Goal: Task Accomplishment & Management: Manage account settings

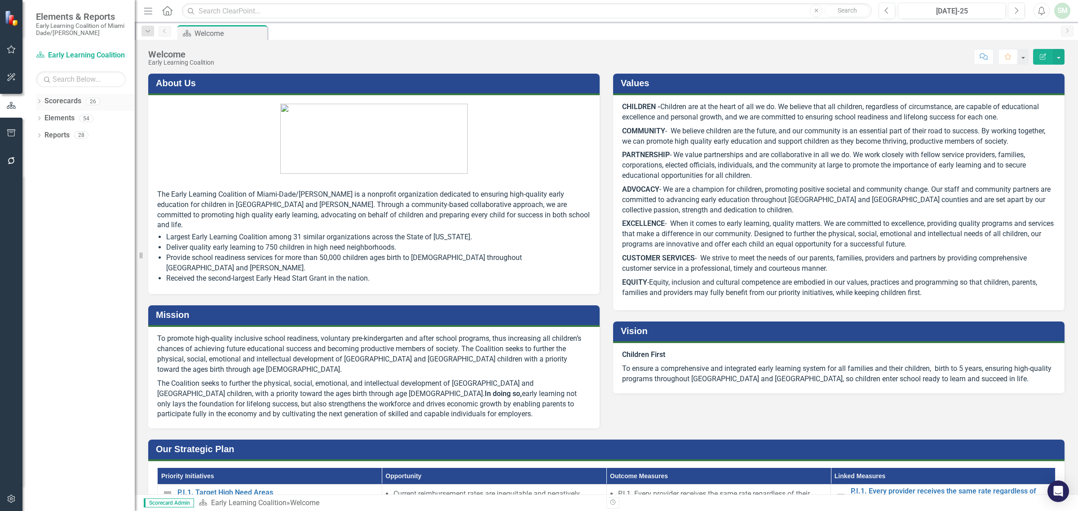
click at [40, 102] on icon at bounding box center [39, 101] width 2 height 4
click at [44, 119] on icon "Dropdown" at bounding box center [43, 117] width 7 height 5
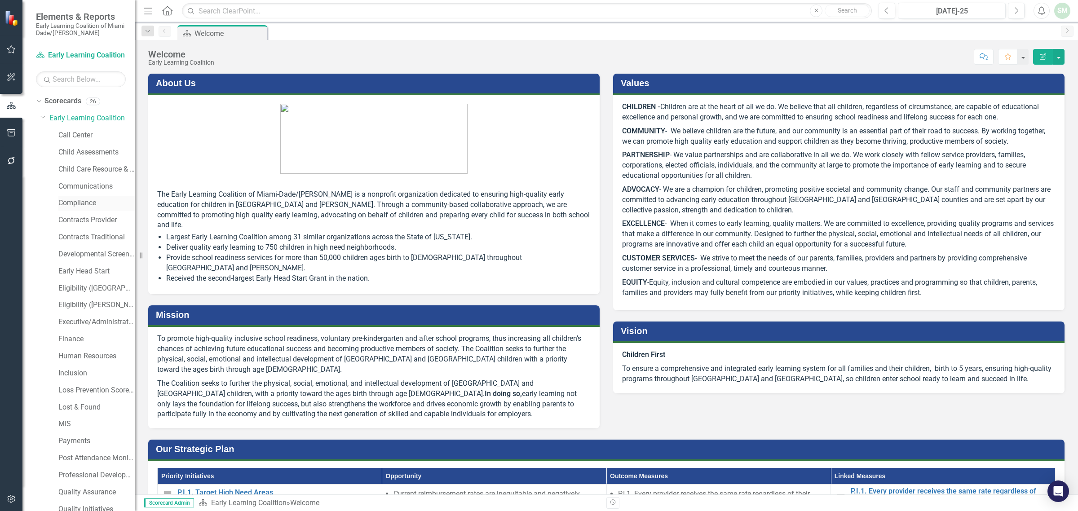
click at [79, 201] on link "Compliance" at bounding box center [96, 203] width 76 height 10
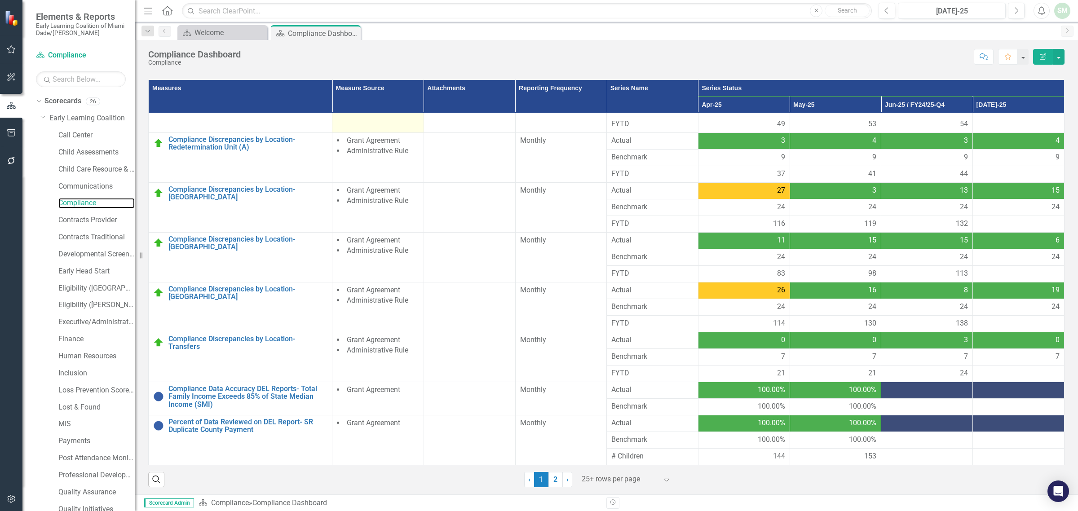
scroll to position [65, 0]
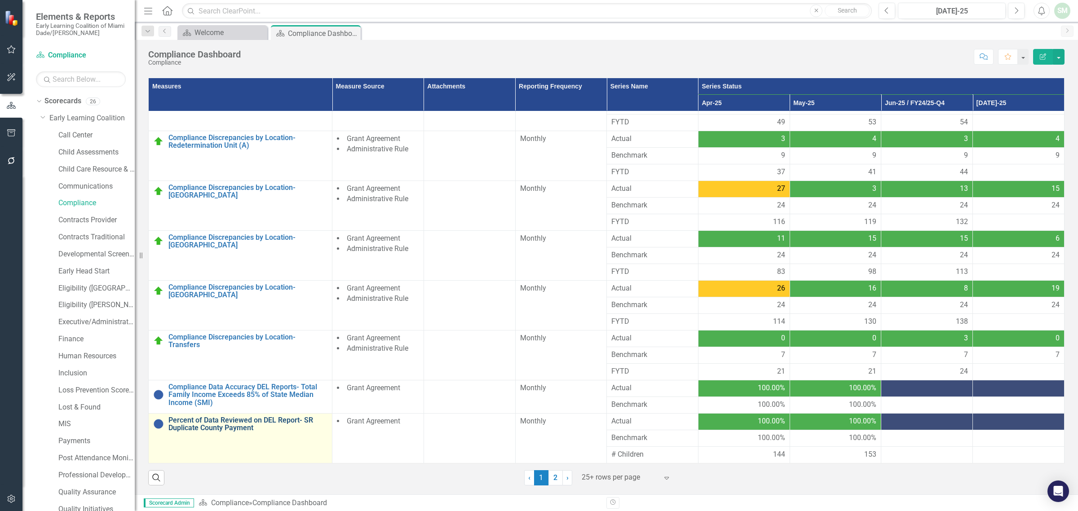
click at [293, 418] on link "Percent of Data Reviewed on DEL Report- SR Duplicate County Payment" at bounding box center [247, 424] width 159 height 16
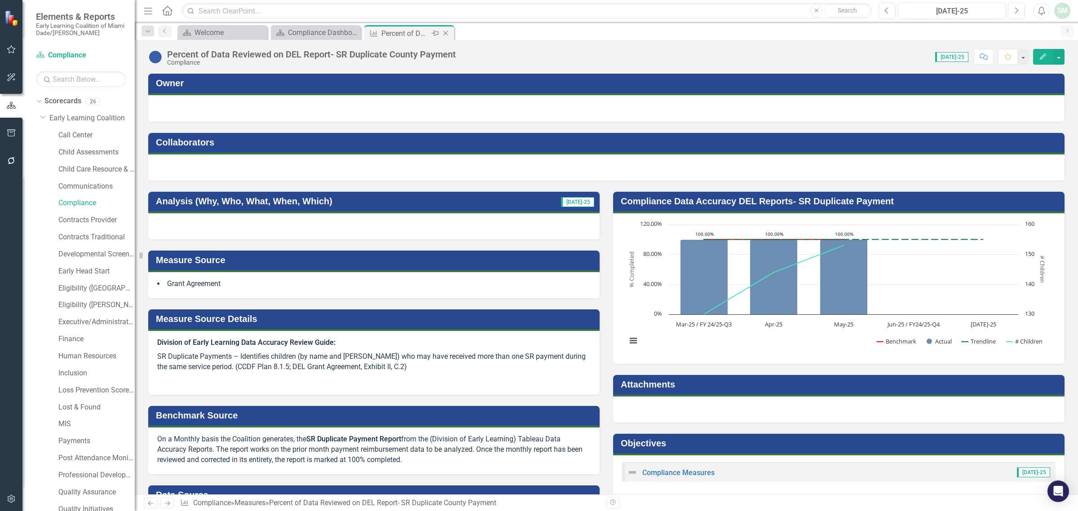
click at [445, 35] on icon "Close" at bounding box center [445, 33] width 9 height 7
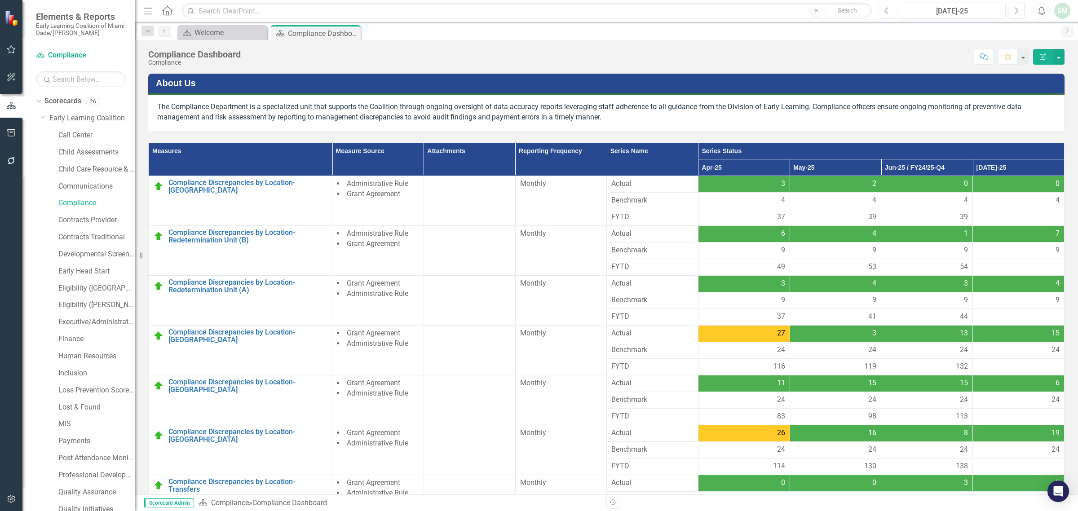
click at [885, 11] on icon "button" at bounding box center [887, 10] width 4 height 6
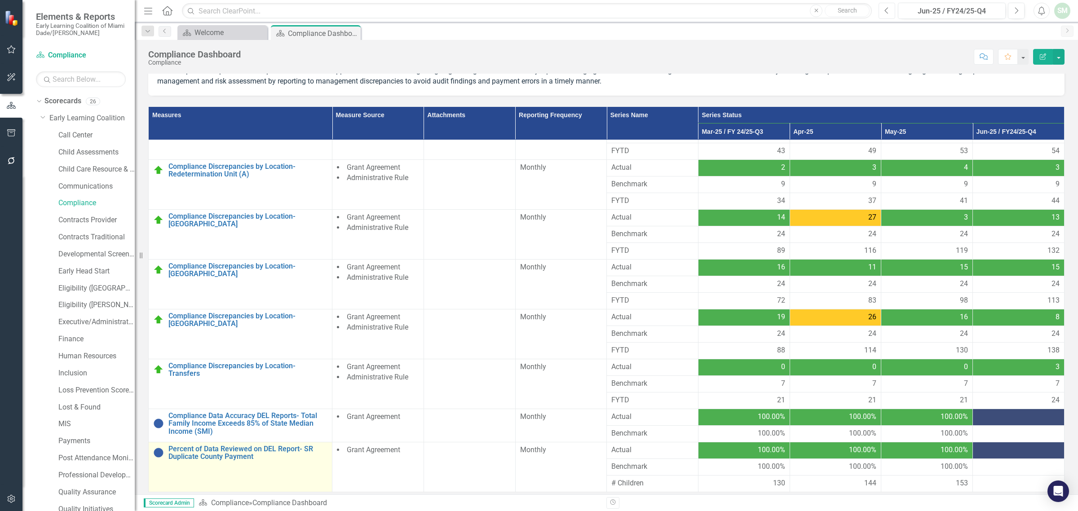
scroll to position [65, 0]
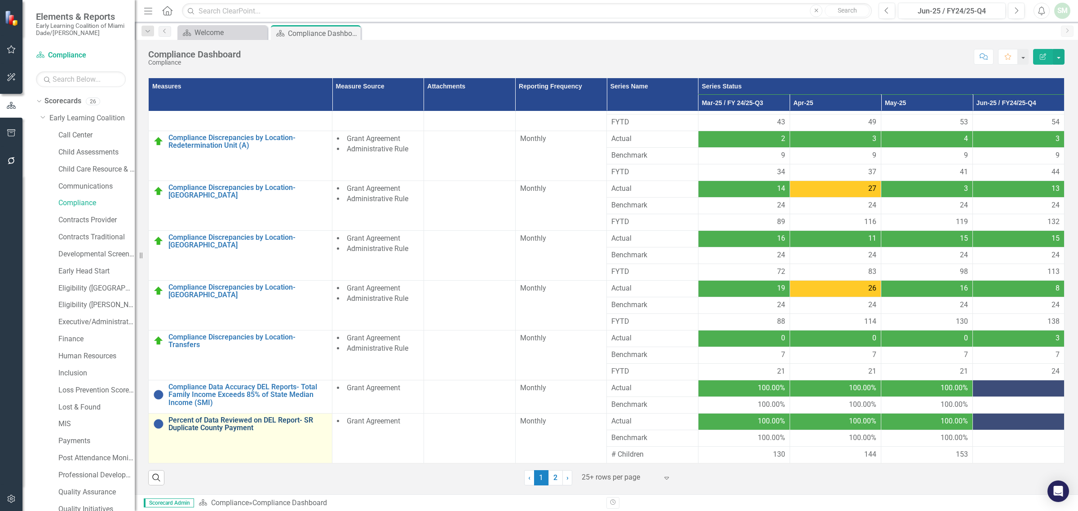
click at [285, 421] on link "Percent of Data Reviewed on DEL Report- SR Duplicate County Payment" at bounding box center [247, 424] width 159 height 16
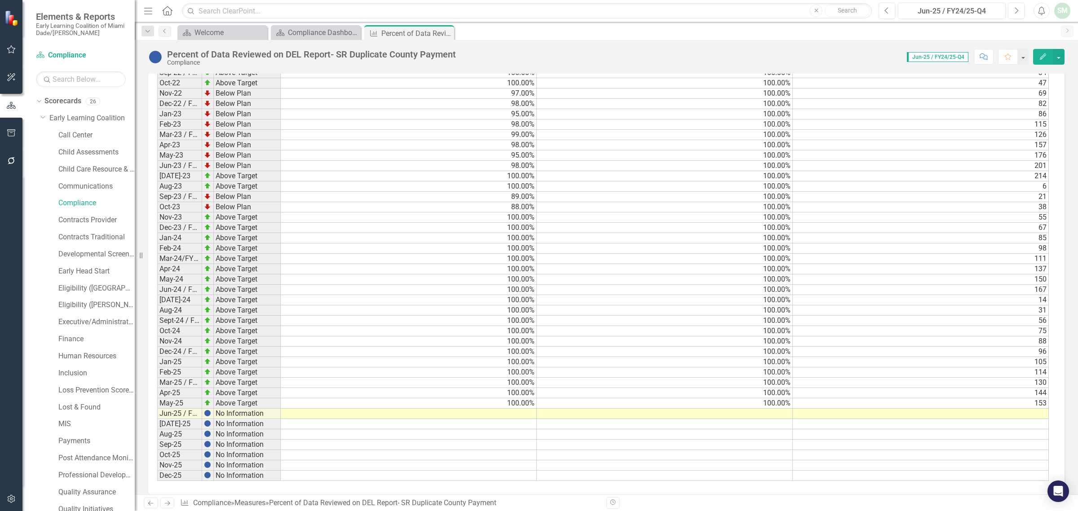
scroll to position [10, 0]
click at [504, 413] on td at bounding box center [409, 414] width 256 height 10
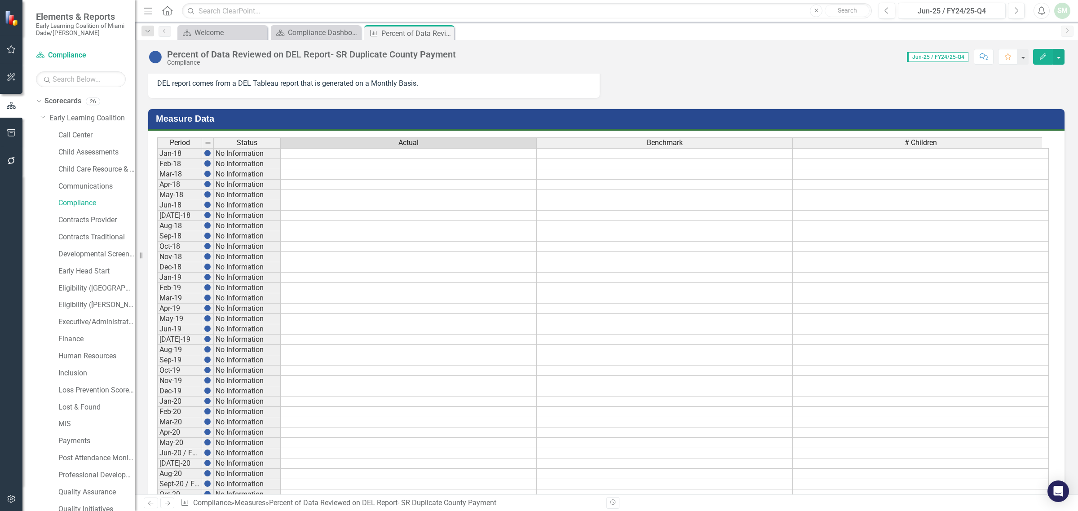
scroll to position [0, 0]
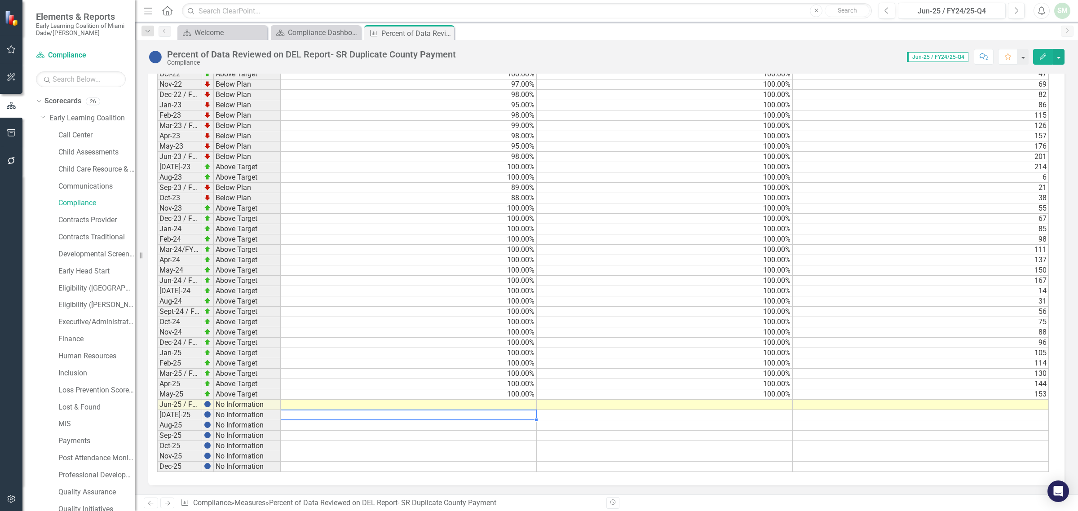
click at [965, 389] on td "153" at bounding box center [921, 394] width 256 height 10
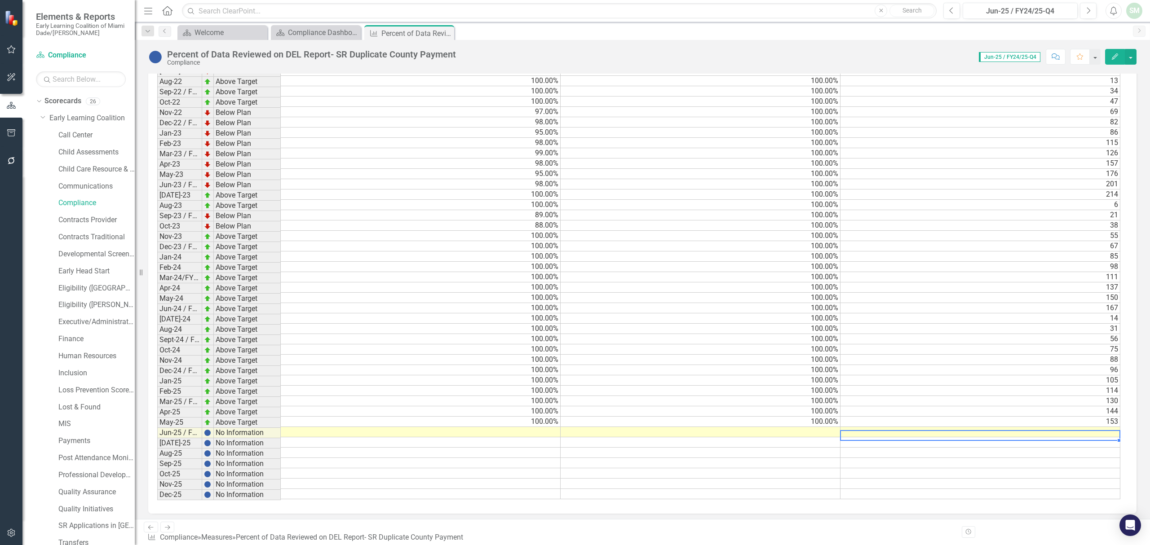
scroll to position [0, 6]
click at [527, 448] on td at bounding box center [421, 443] width 280 height 10
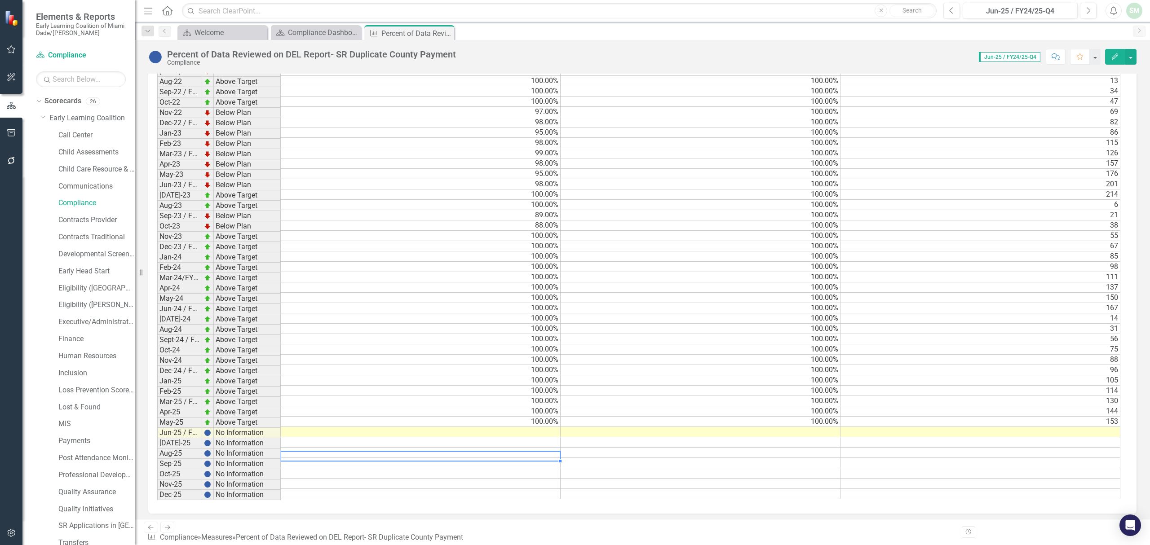
scroll to position [0, 0]
click at [528, 438] on td at bounding box center [421, 432] width 280 height 10
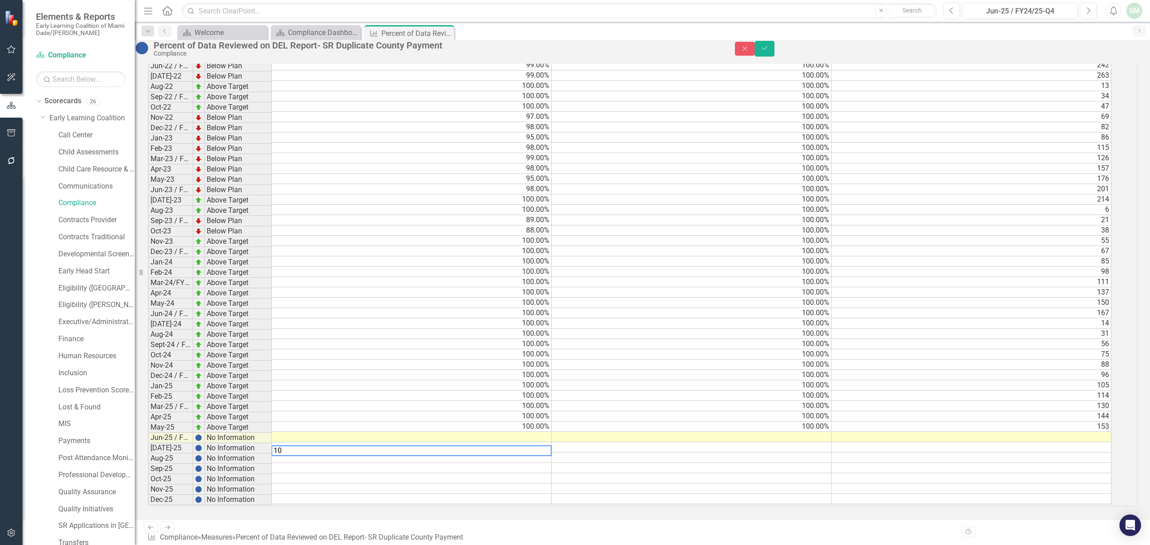
type textarea "100"
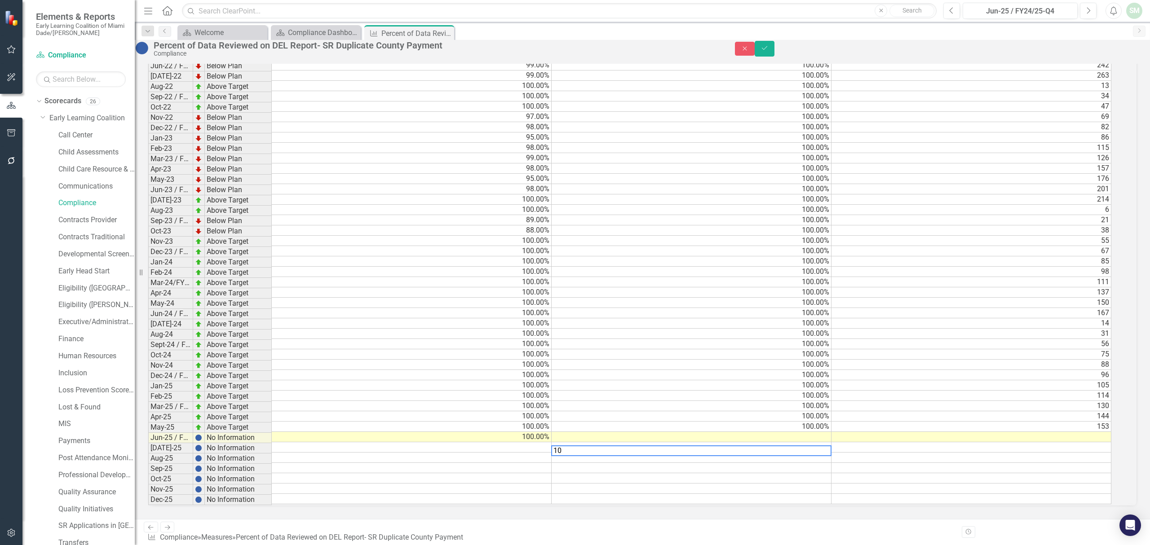
type textarea "100"
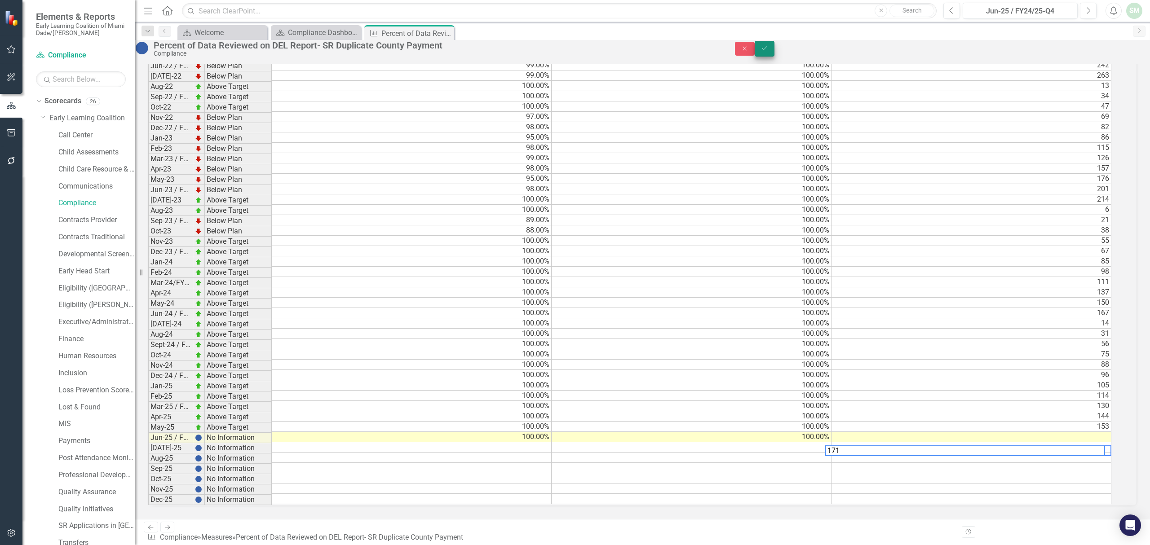
type textarea "171"
click at [774, 47] on button "Save" at bounding box center [765, 49] width 20 height 16
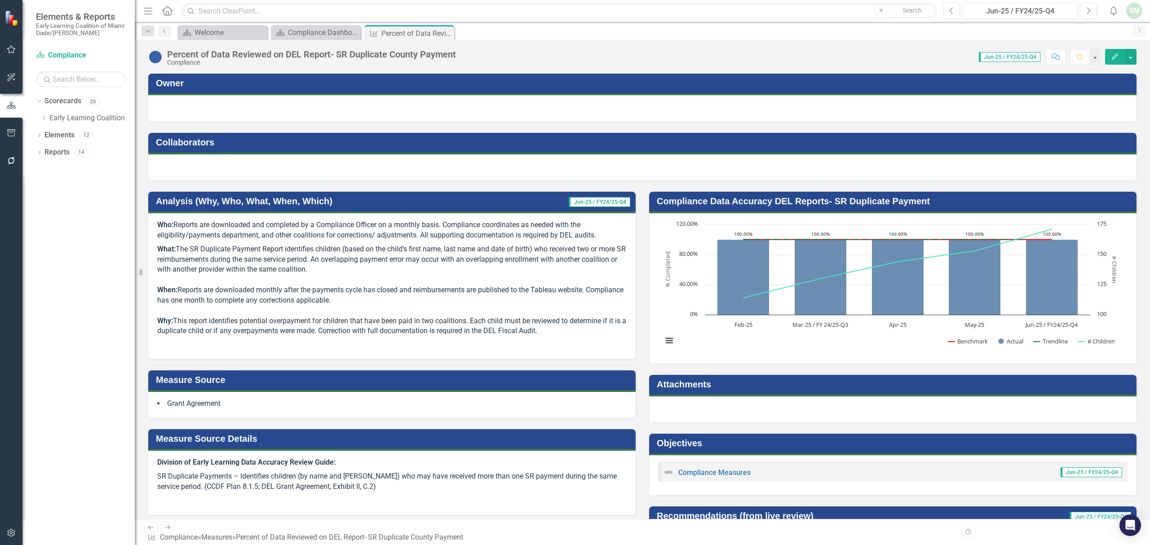
scroll to position [359, 0]
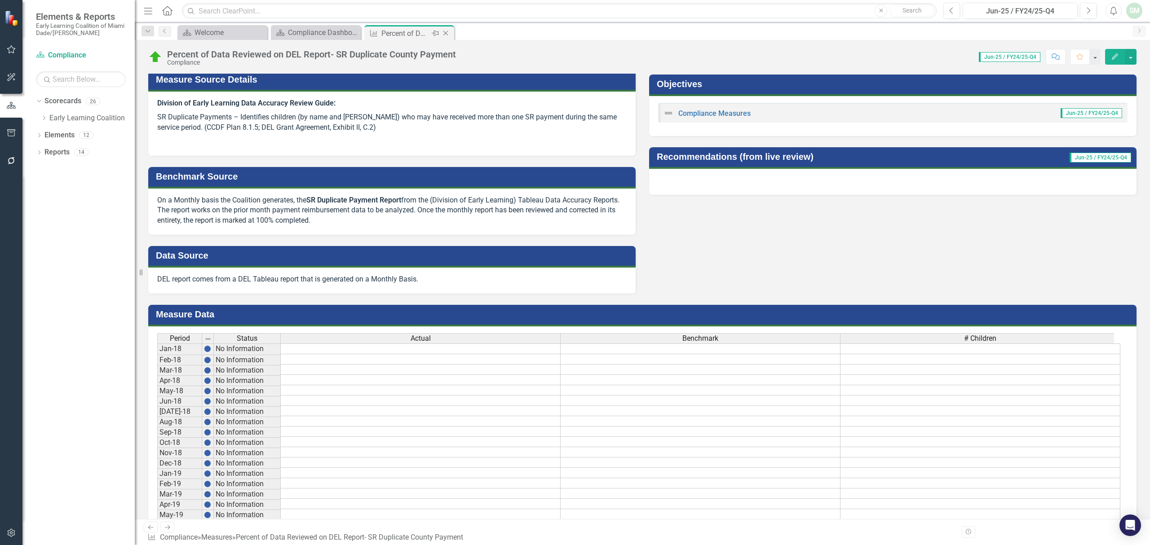
click at [442, 33] on icon "Close" at bounding box center [445, 33] width 9 height 7
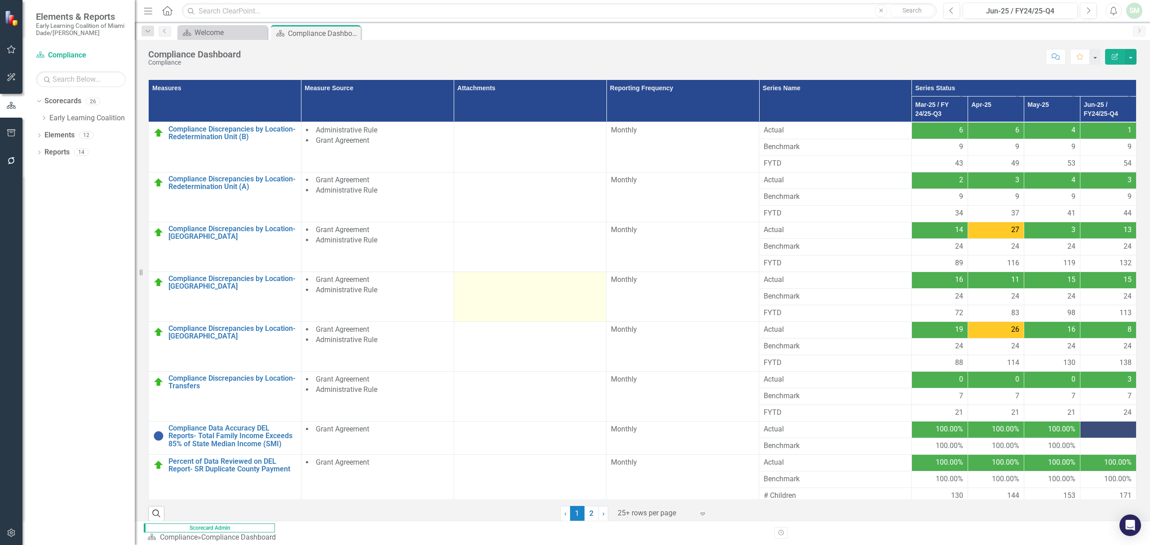
scroll to position [66, 0]
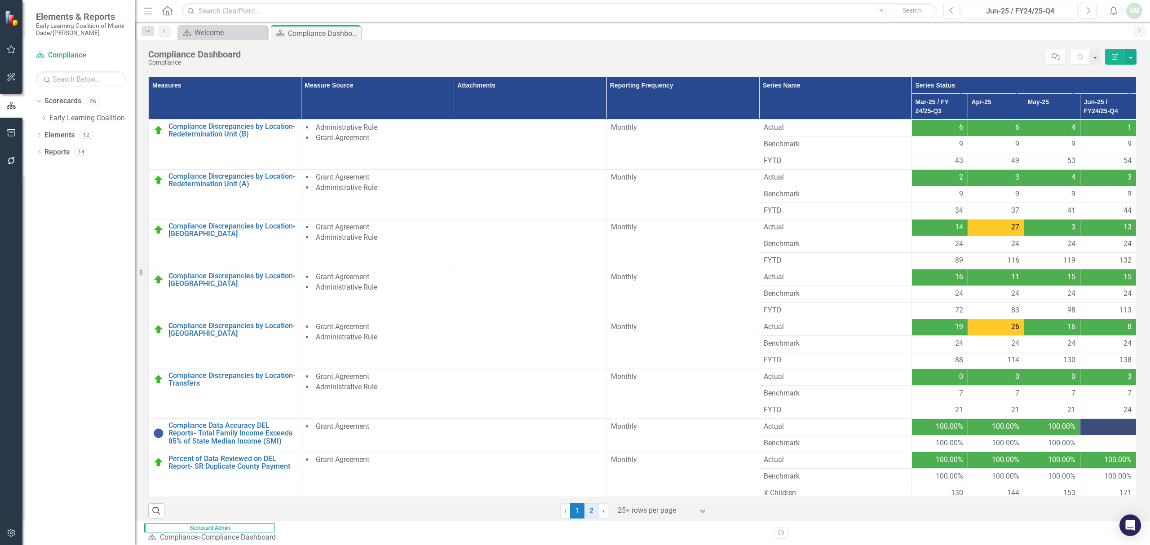
click at [586, 511] on link "2" at bounding box center [591, 511] width 14 height 15
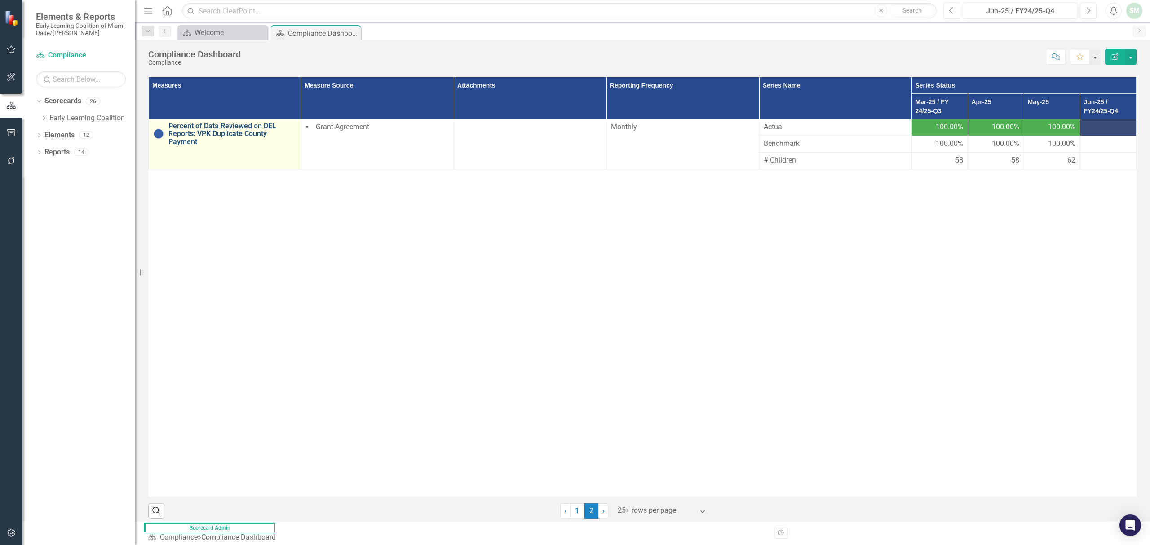
click at [221, 122] on link "Percent of Data Reviewed on DEL Reports: VPK Duplicate County Payment" at bounding box center [232, 134] width 128 height 24
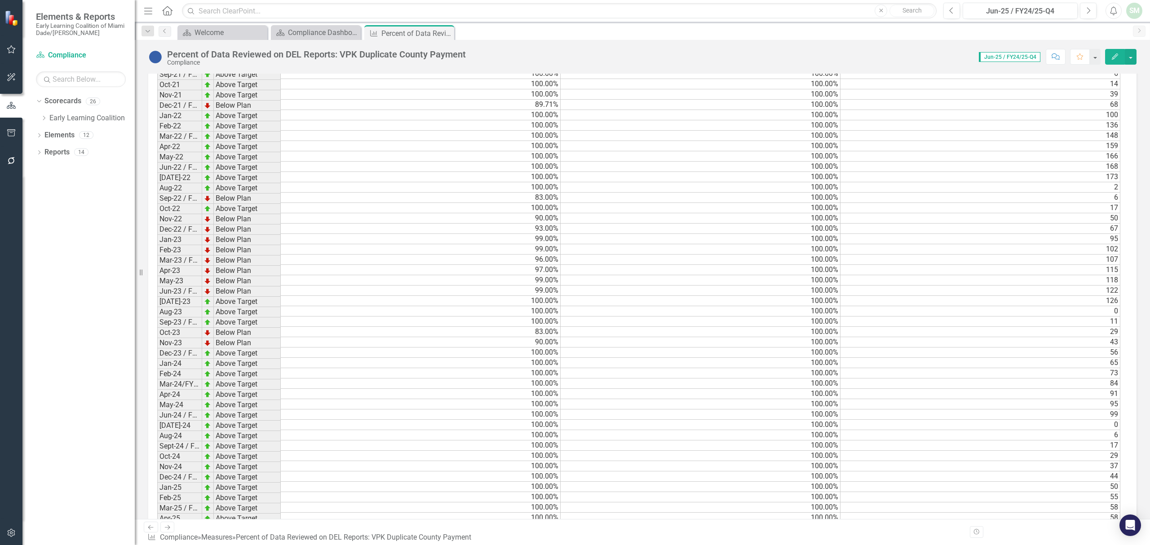
scroll to position [1246, 0]
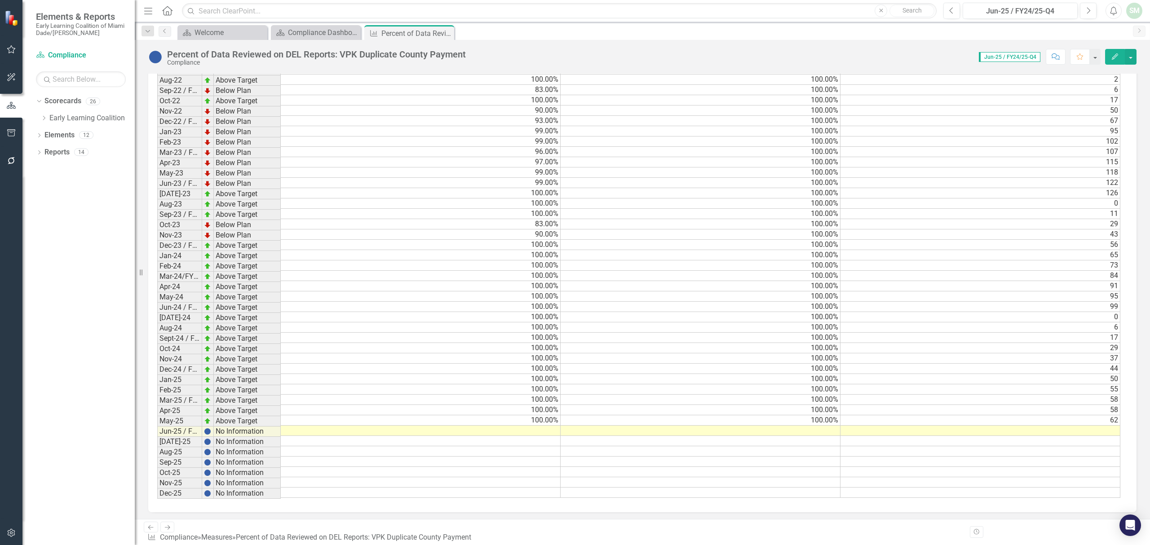
click at [508, 430] on td at bounding box center [421, 431] width 280 height 10
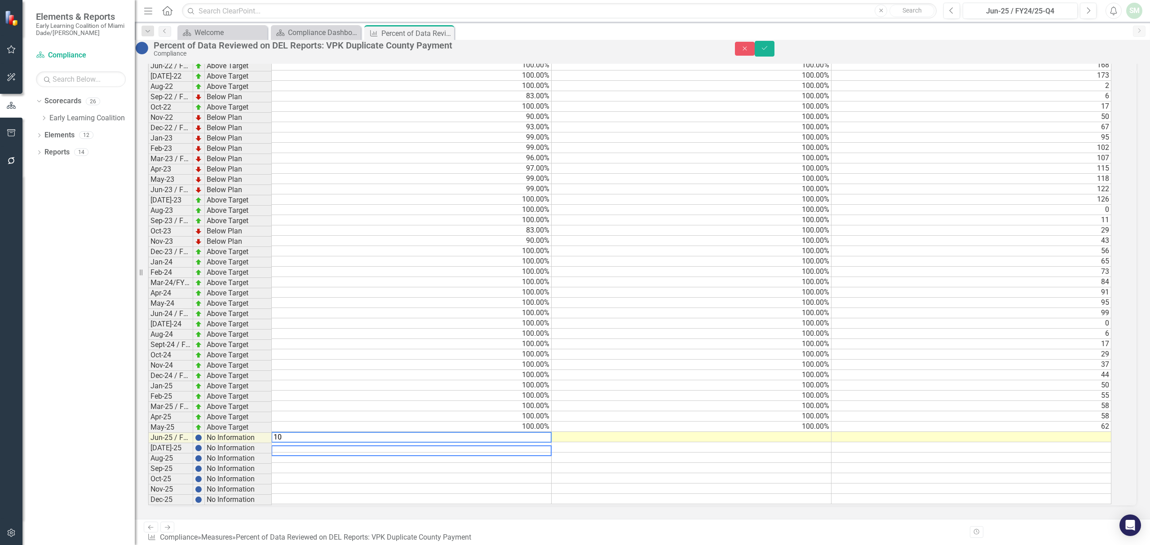
type textarea "100"
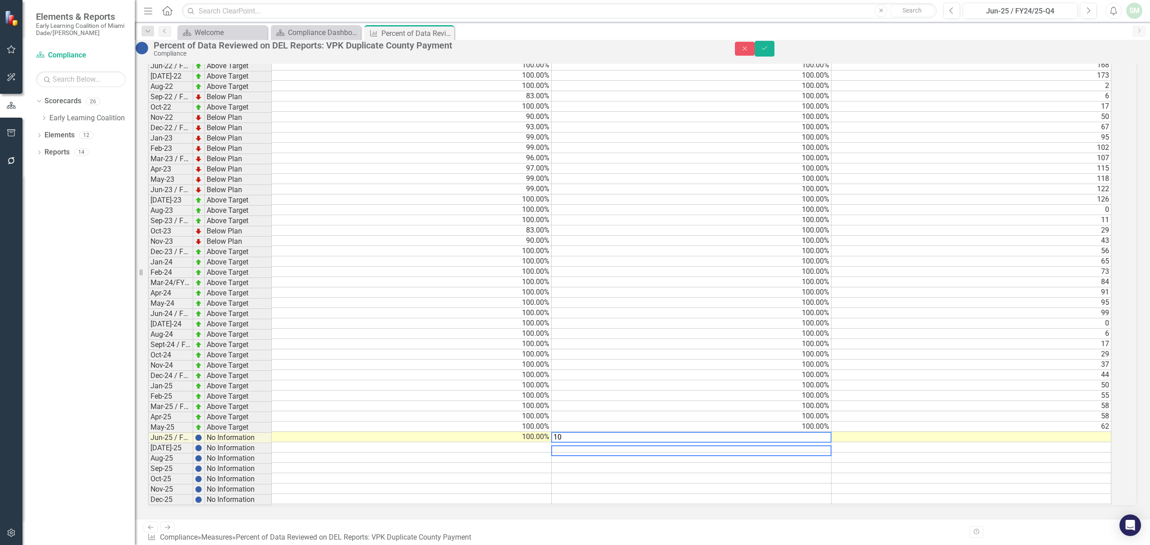
type textarea "100"
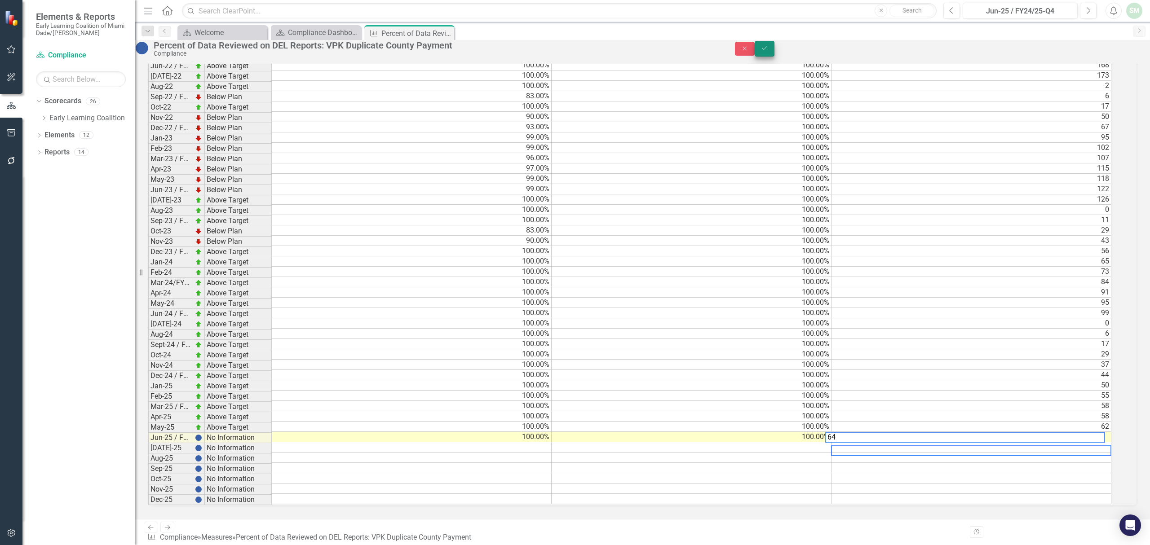
type textarea "64"
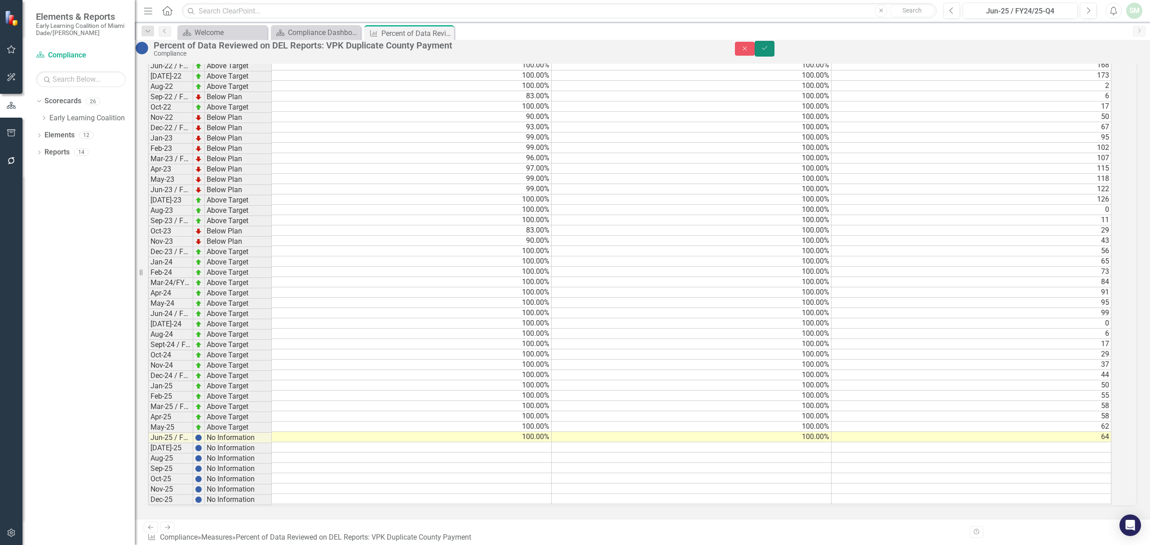
click at [774, 47] on button "Save" at bounding box center [765, 49] width 20 height 16
